Goal: Information Seeking & Learning: Check status

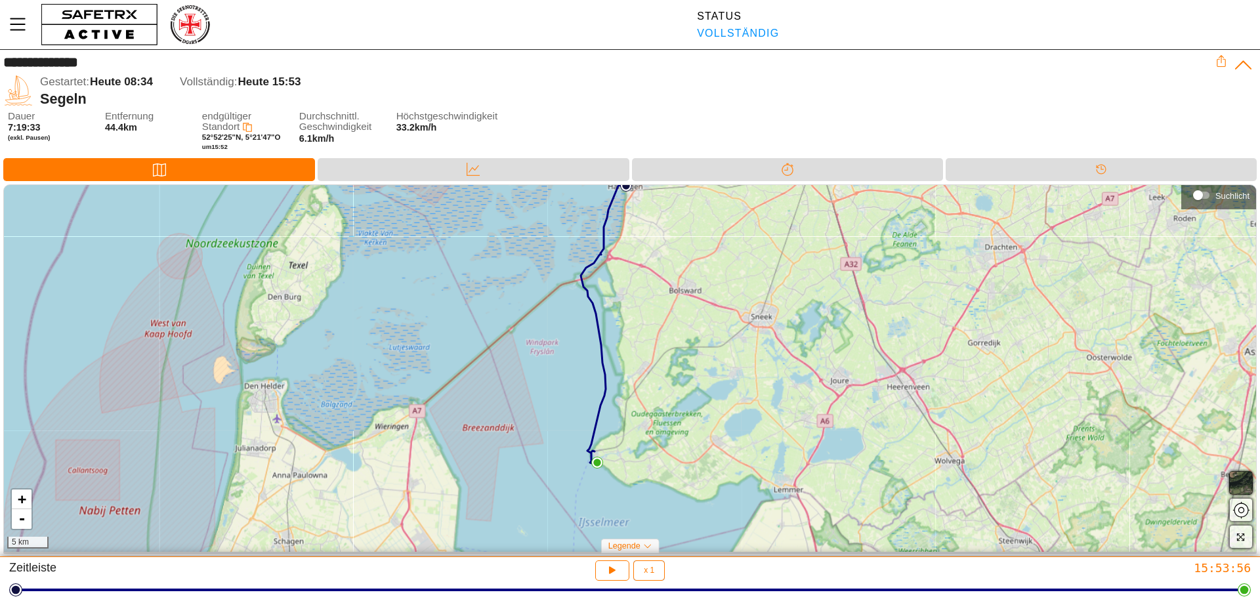
drag, startPoint x: 641, startPoint y: 484, endPoint x: 616, endPoint y: 439, distance: 51.1
click at [616, 439] on div "+ - 5 km" at bounding box center [630, 369] width 1252 height 368
click at [16, 494] on link "+" at bounding box center [22, 500] width 20 height 20
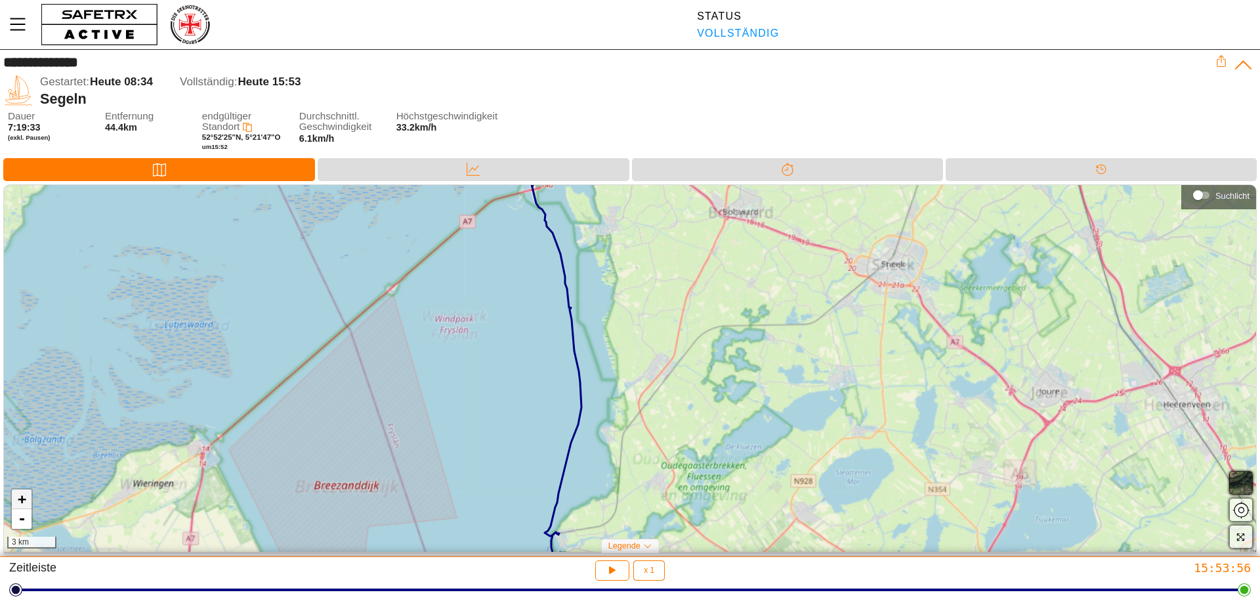
click at [16, 494] on link "+" at bounding box center [22, 500] width 20 height 20
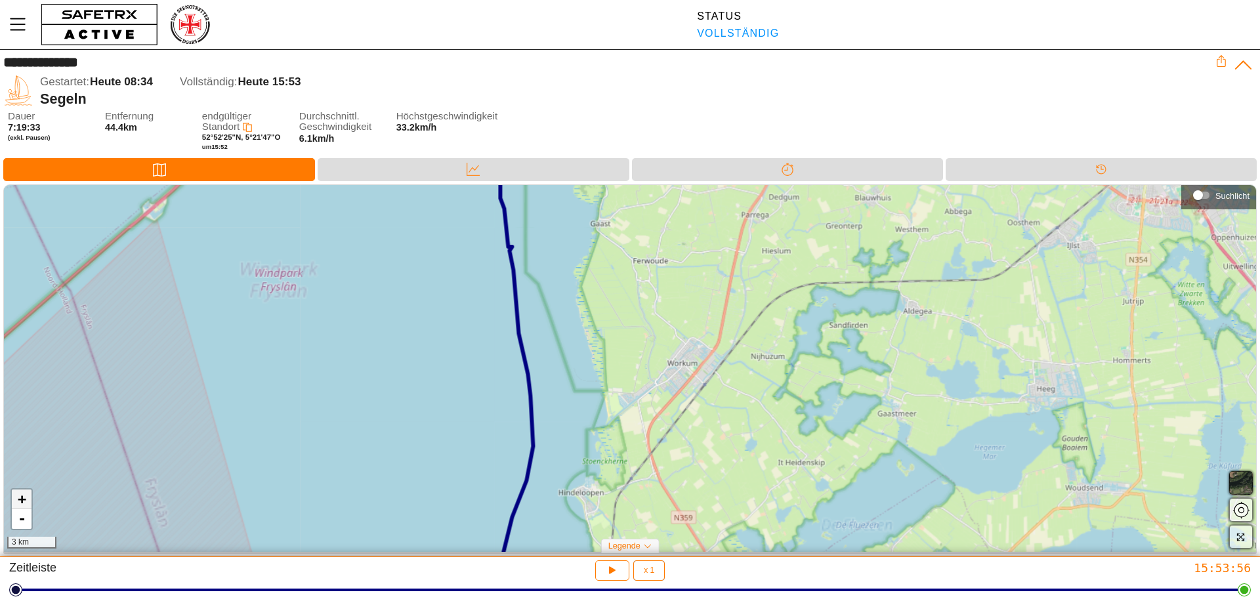
click at [16, 494] on link "+" at bounding box center [22, 500] width 20 height 20
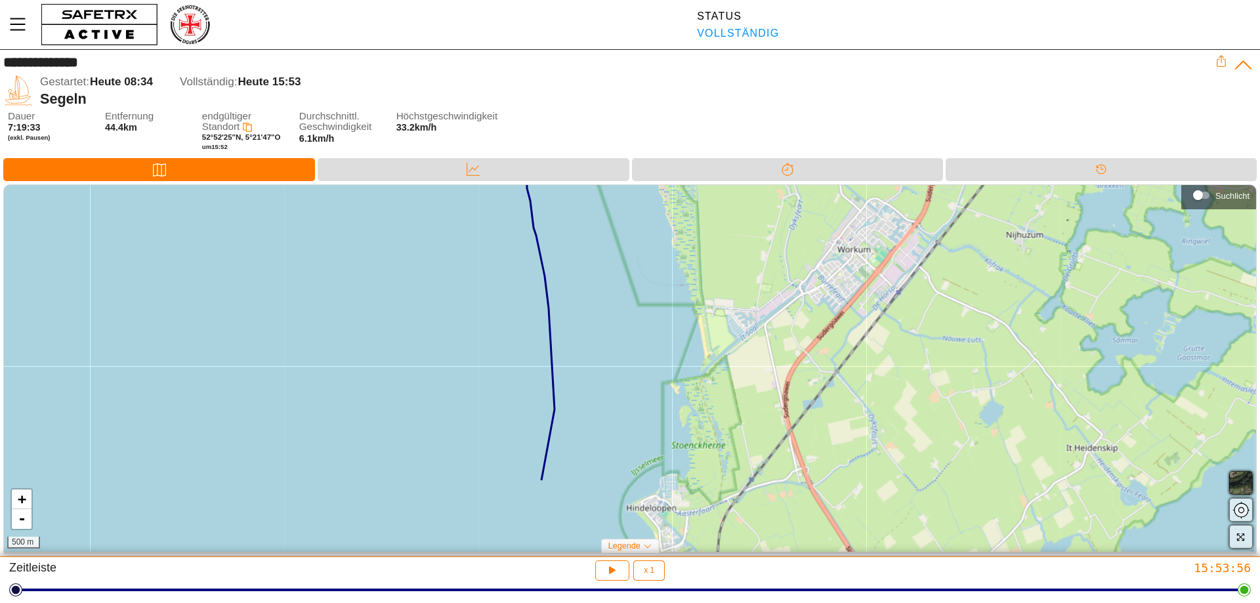
drag, startPoint x: 519, startPoint y: 490, endPoint x: 638, endPoint y: 381, distance: 161.7
click at [638, 381] on div "+ - 500 m" at bounding box center [630, 369] width 1252 height 368
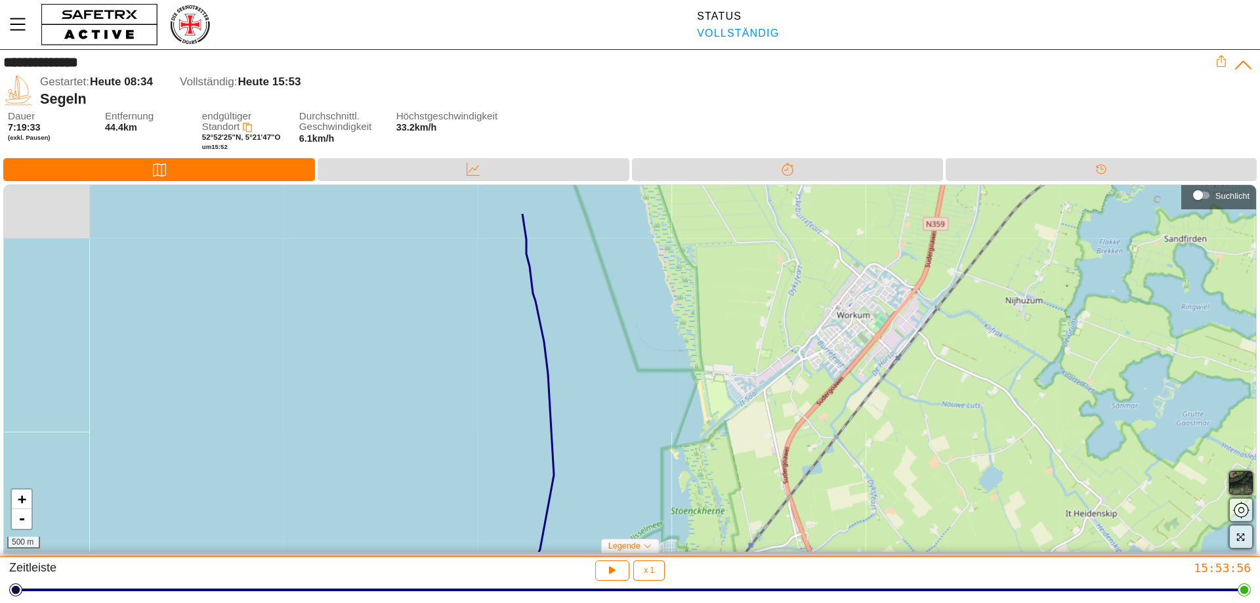
drag, startPoint x: 656, startPoint y: 393, endPoint x: 626, endPoint y: 561, distance: 170.8
click at [630, 553] on div "+ - 500 m" at bounding box center [630, 369] width 1252 height 368
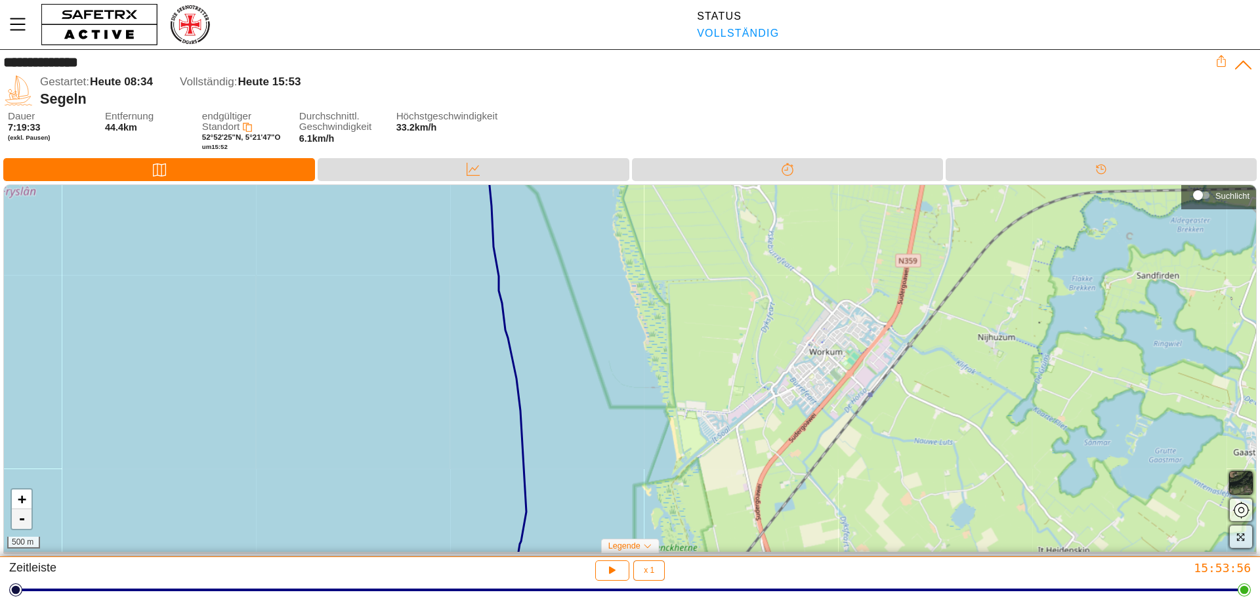
click at [16, 522] on link "-" at bounding box center [22, 519] width 20 height 20
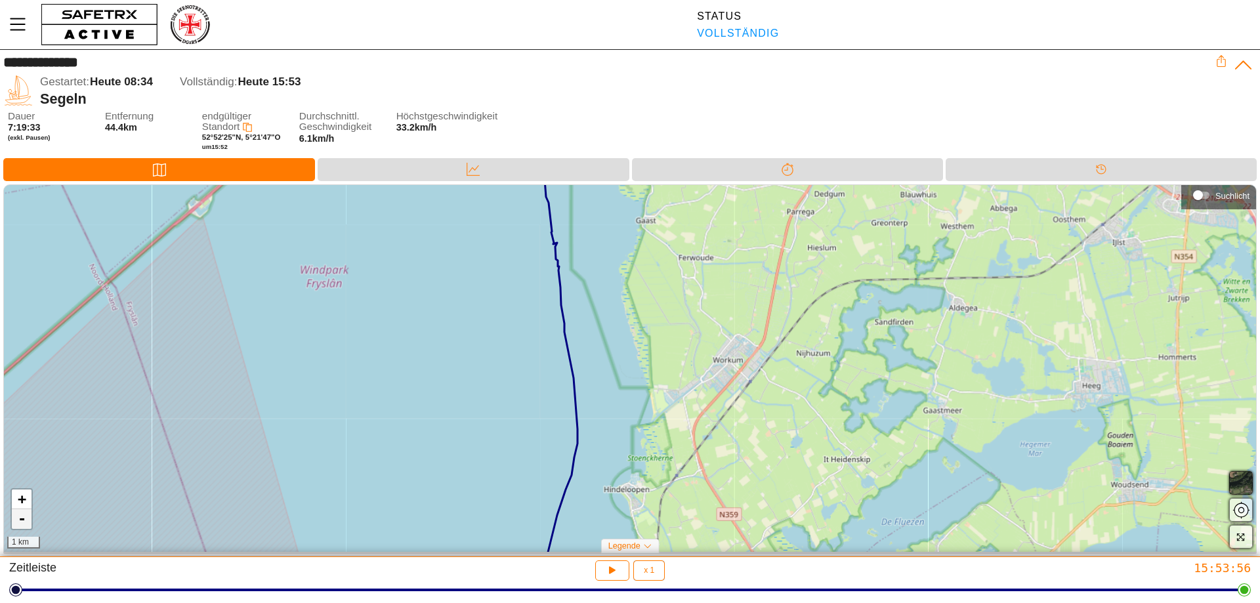
click at [16, 522] on link "-" at bounding box center [22, 519] width 20 height 20
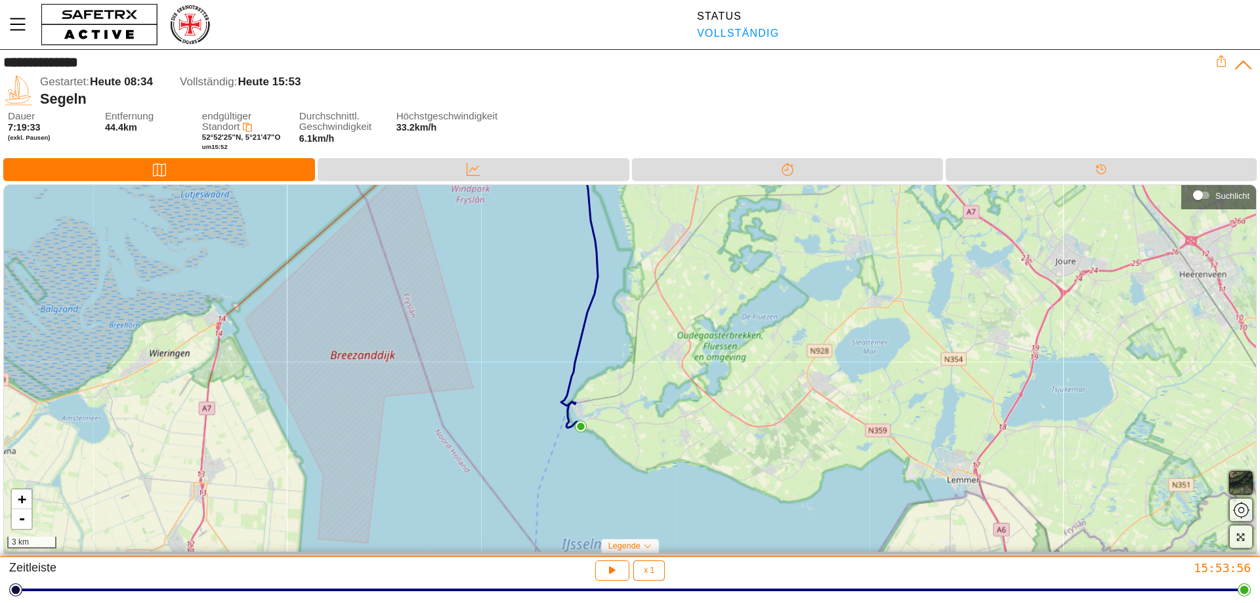
drag, startPoint x: 649, startPoint y: 457, endPoint x: 639, endPoint y: 364, distance: 93.7
click at [639, 364] on div "+ - 3 km" at bounding box center [630, 369] width 1252 height 368
click at [20, 500] on link "+" at bounding box center [22, 500] width 20 height 20
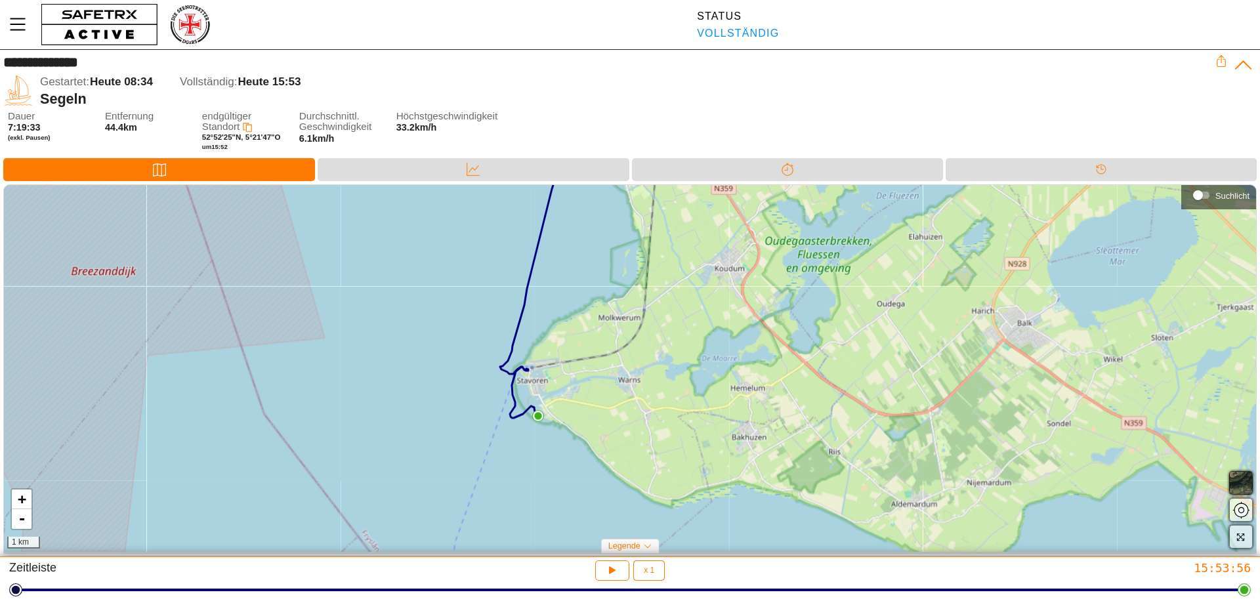
drag, startPoint x: 548, startPoint y: 507, endPoint x: 555, endPoint y: 438, distance: 70.0
click at [555, 438] on div "+ - 1 km" at bounding box center [630, 369] width 1252 height 368
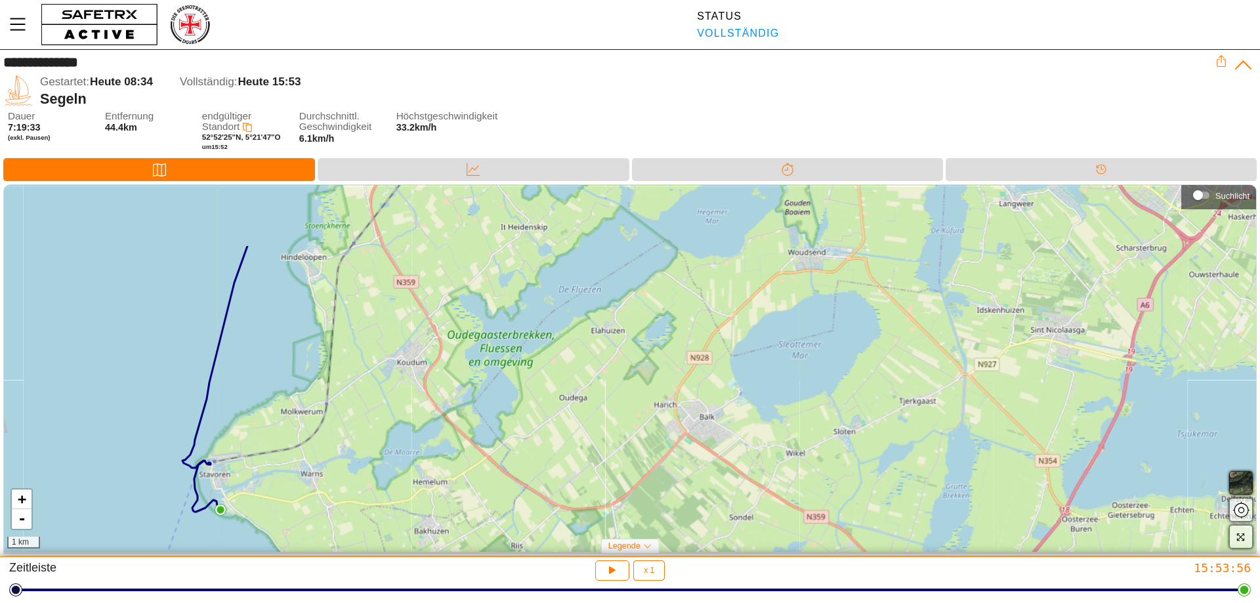
drag, startPoint x: 895, startPoint y: 393, endPoint x: 577, endPoint y: 491, distance: 332.4
click at [577, 491] on div "+ - 1 km" at bounding box center [630, 369] width 1252 height 368
